Goal: Navigation & Orientation: Find specific page/section

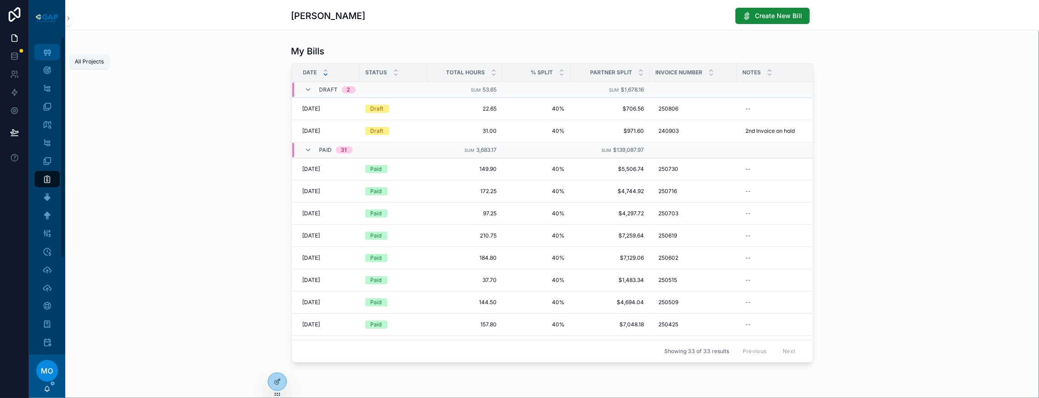
click at [52, 57] on icon "scrollable content" at bounding box center [47, 52] width 9 height 9
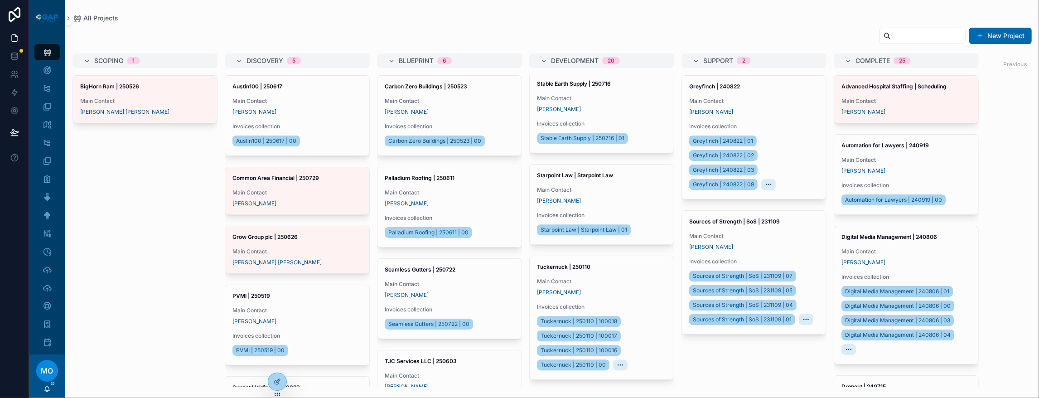
scroll to position [2440, 0]
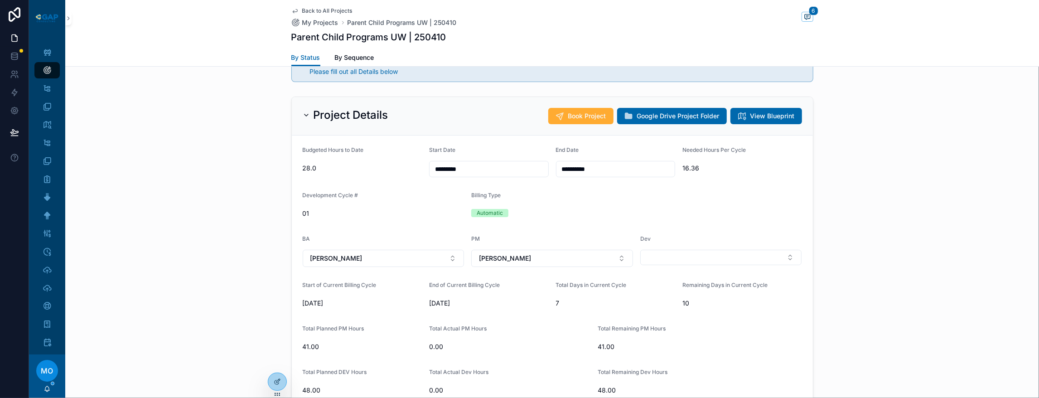
scroll to position [121, 0]
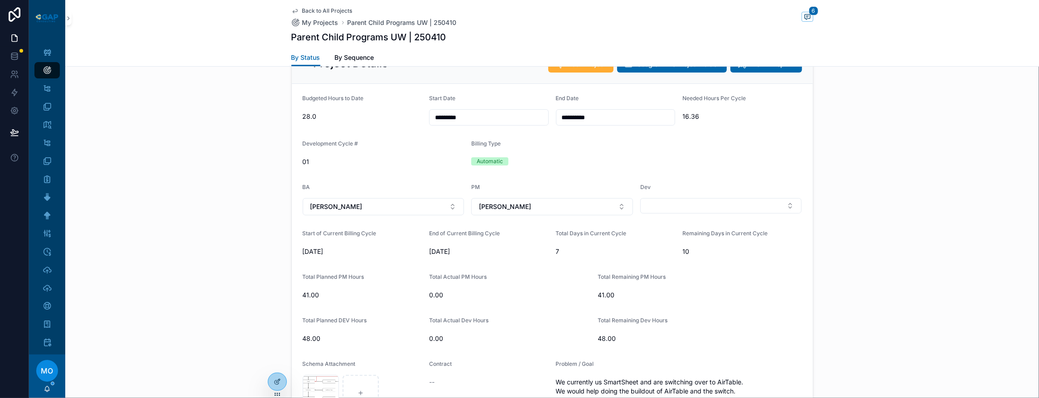
click at [303, 67] on icon "scrollable content" at bounding box center [306, 63] width 7 height 7
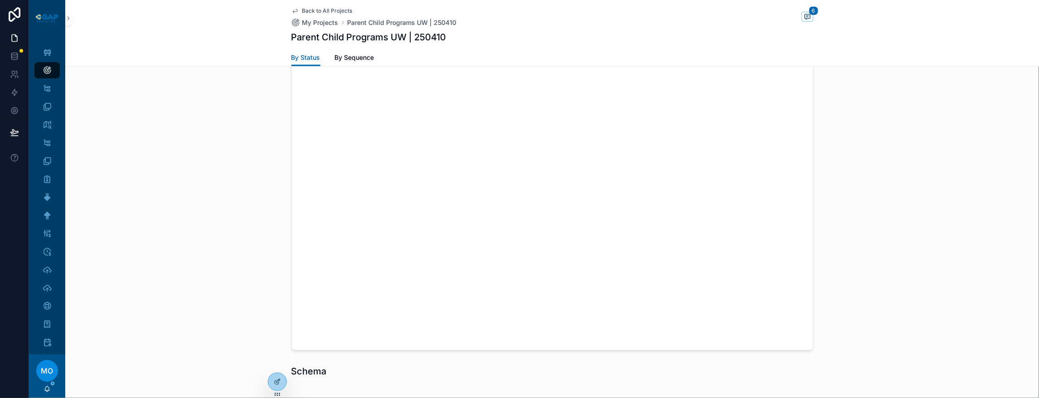
scroll to position [903, 0]
click at [291, 13] on icon "scrollable content" at bounding box center [294, 10] width 7 height 7
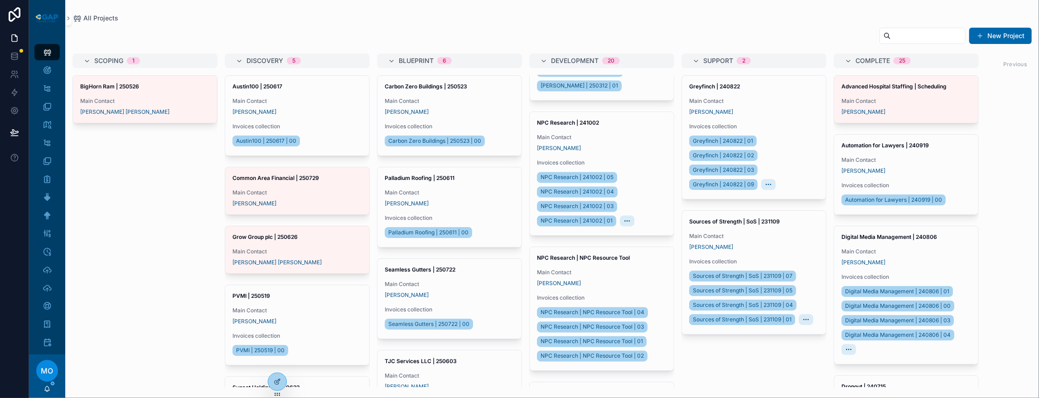
scroll to position [1631, 0]
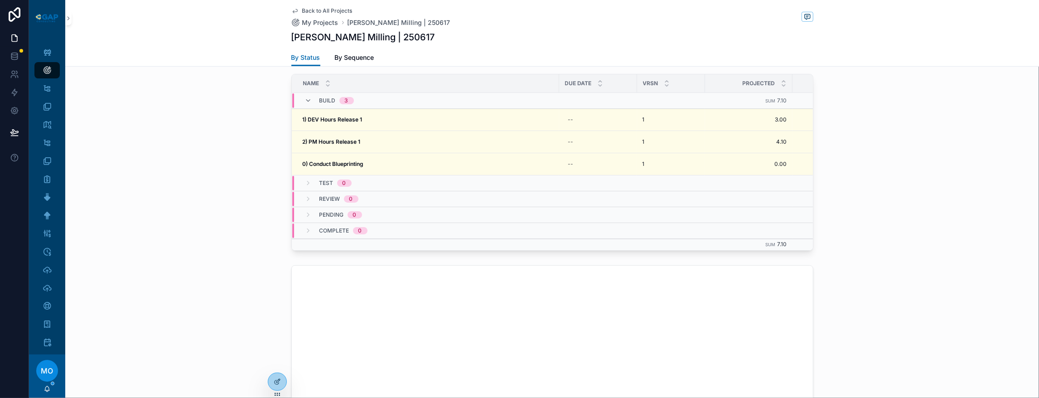
scroll to position [483, 0]
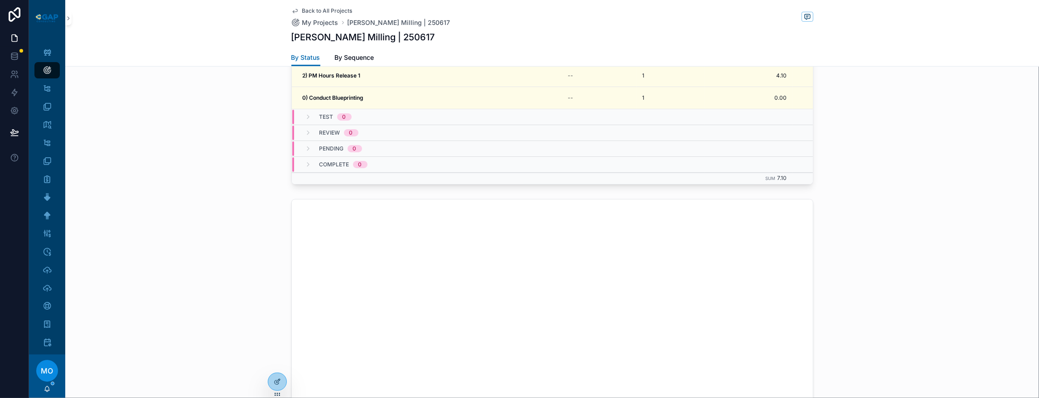
click at [291, 13] on icon "scrollable content" at bounding box center [294, 10] width 7 height 7
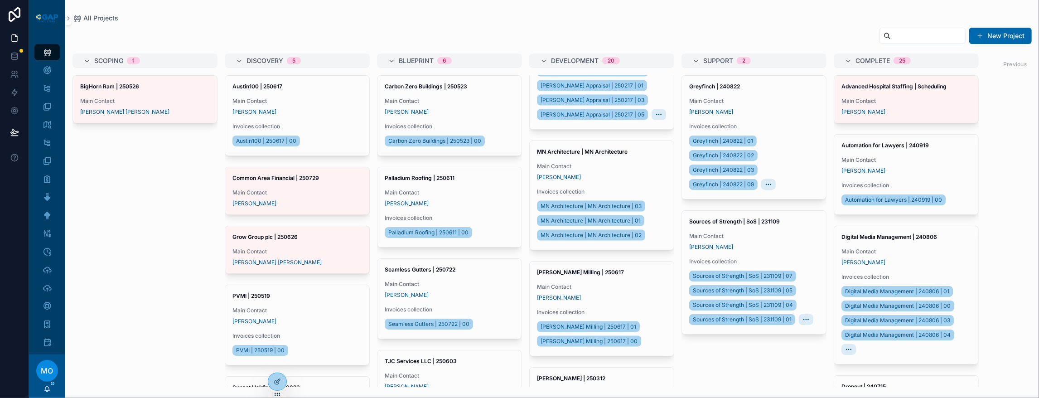
scroll to position [1208, 0]
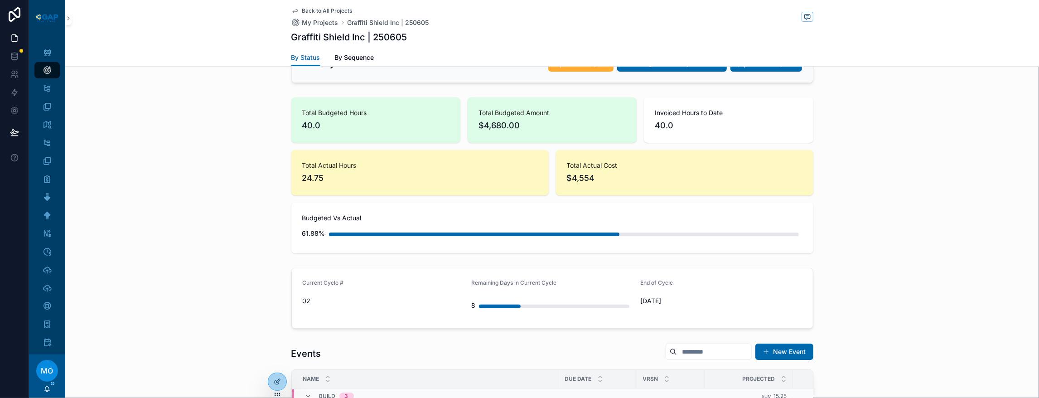
scroll to position [121, 0]
